Goal: Use online tool/utility: Utilize a website feature to perform a specific function

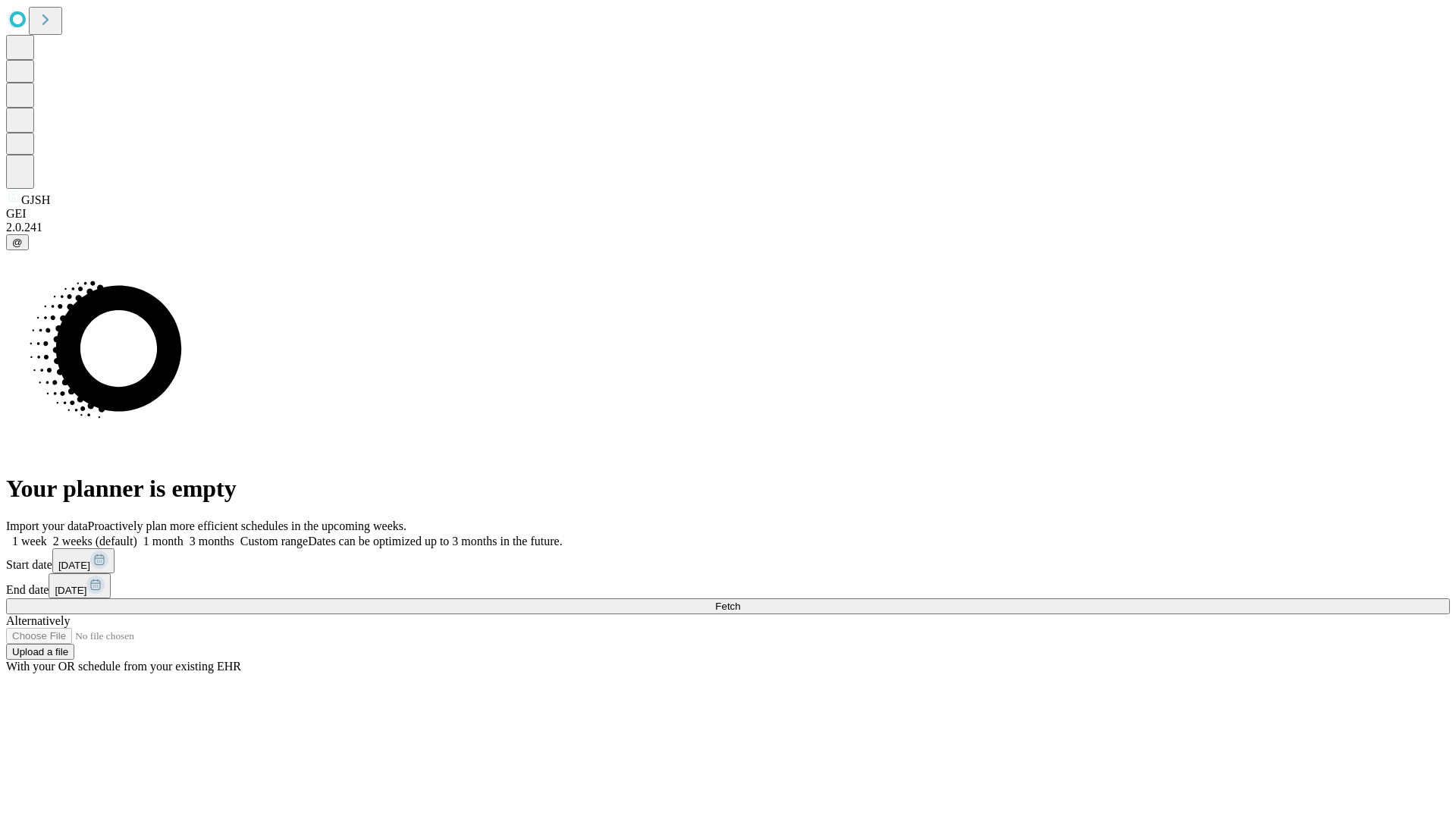
click at [740, 601] on span "Fetch" at bounding box center [728, 606] width 25 height 11
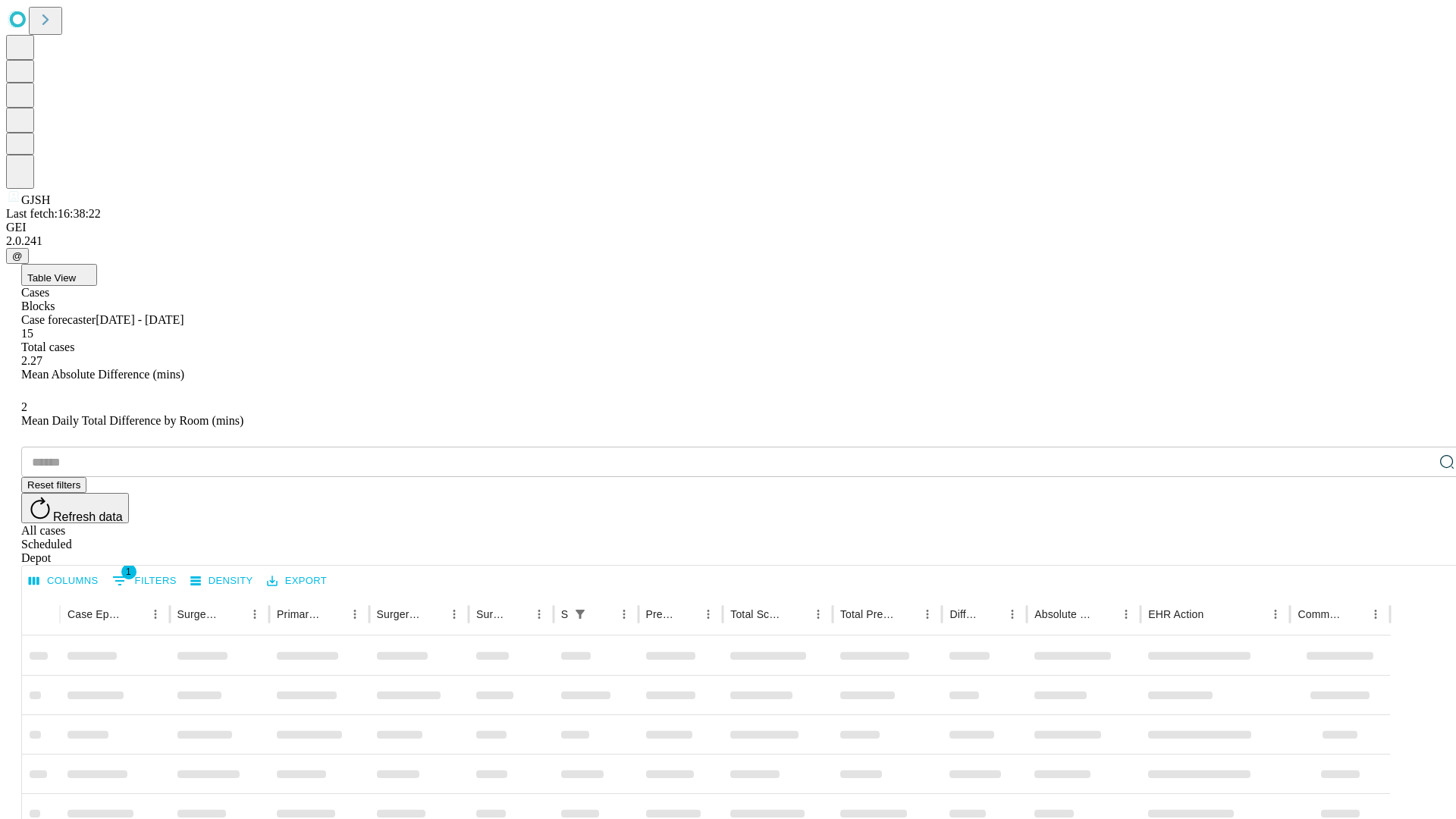
click at [76, 272] on span "Table View" at bounding box center [51, 278] width 48 height 11
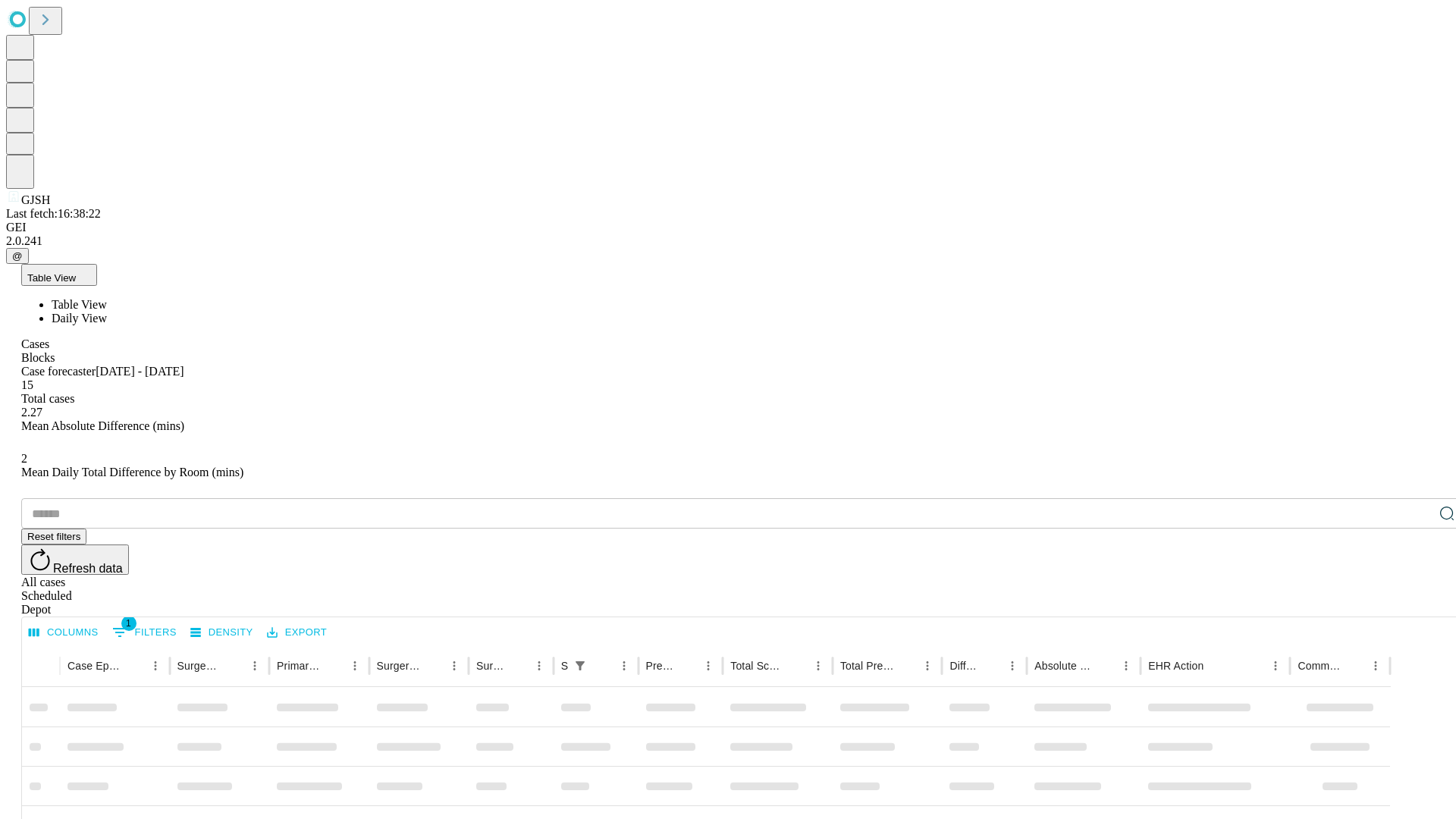
click at [107, 312] on span "Daily View" at bounding box center [79, 318] width 56 height 13
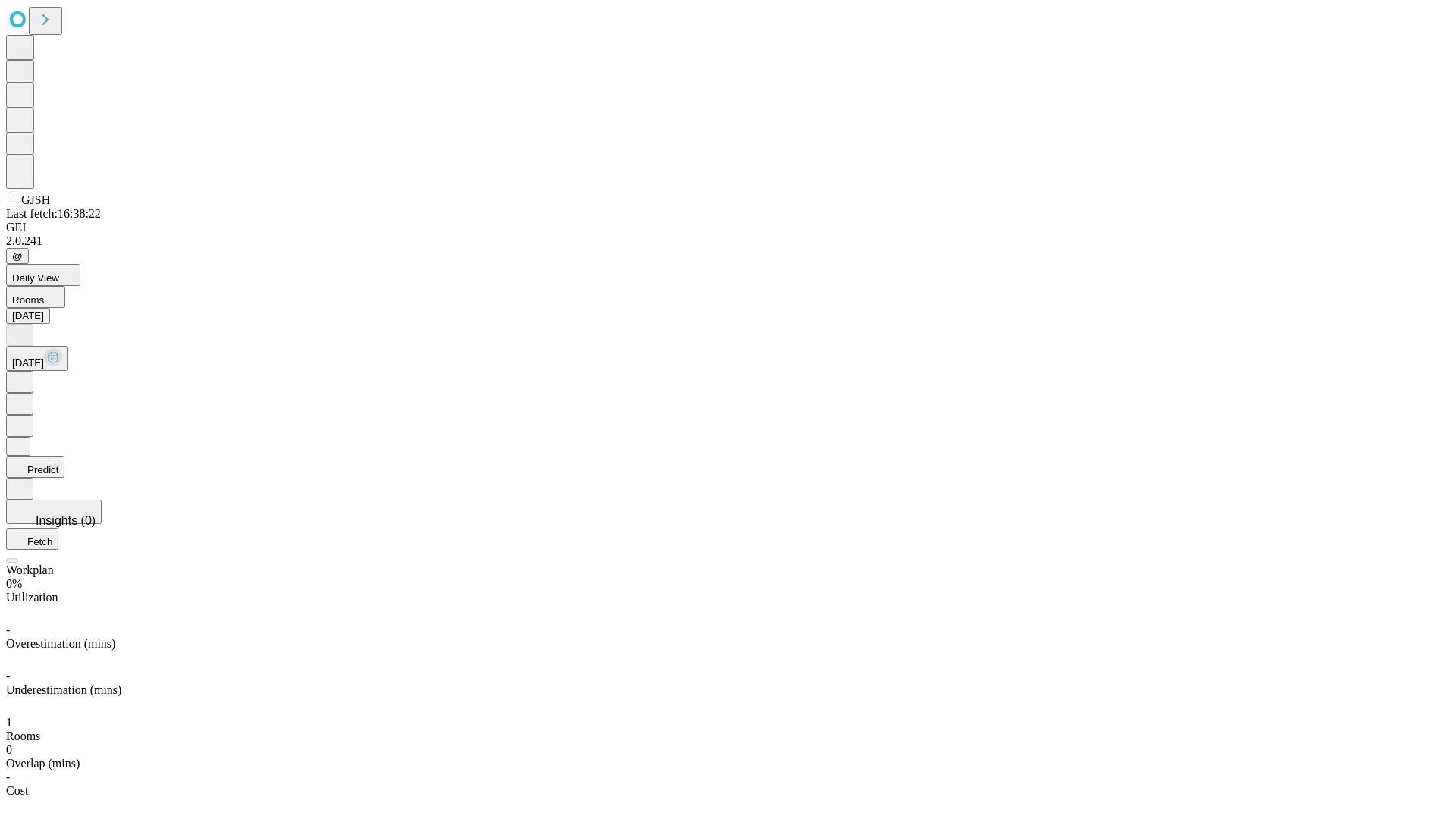
click at [64, 456] on button "Predict" at bounding box center [36, 467] width 59 height 22
